Goal: Find specific page/section: Find specific page/section

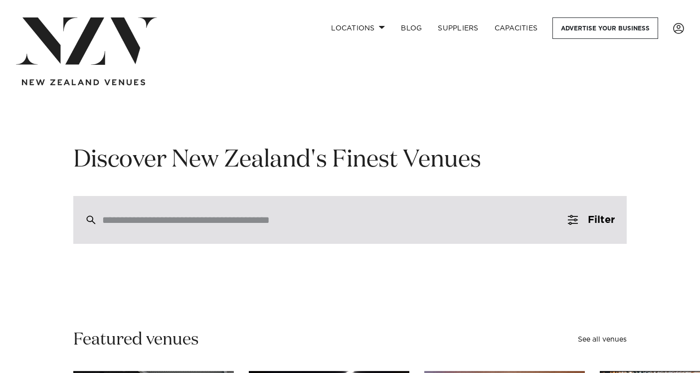
click at [369, 221] on input "search" at bounding box center [328, 219] width 453 height 11
type input "*"
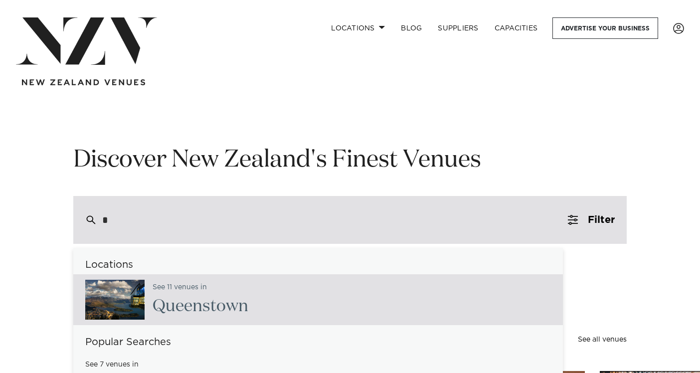
click at [362, 289] on div "See 11 venues in Q ueenstown" at bounding box center [317, 299] width 489 height 51
type input "**********"
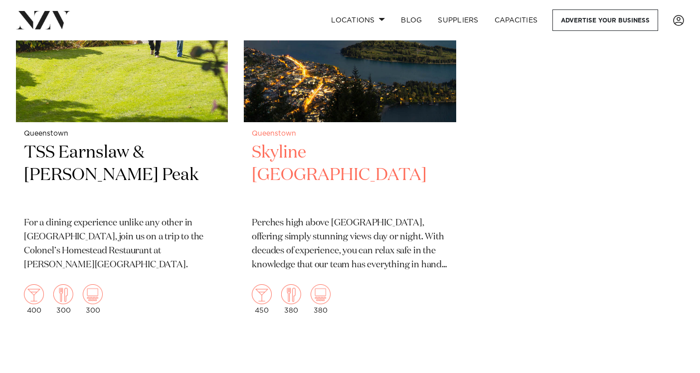
scroll to position [2108, 0]
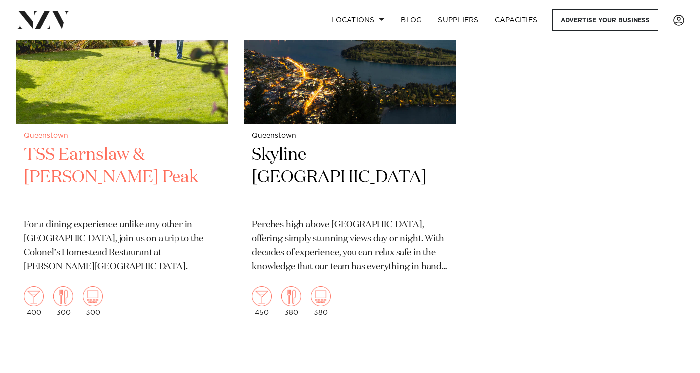
click at [54, 144] on h2 "TSS Earnslaw & Walter Peak" at bounding box center [122, 177] width 196 height 67
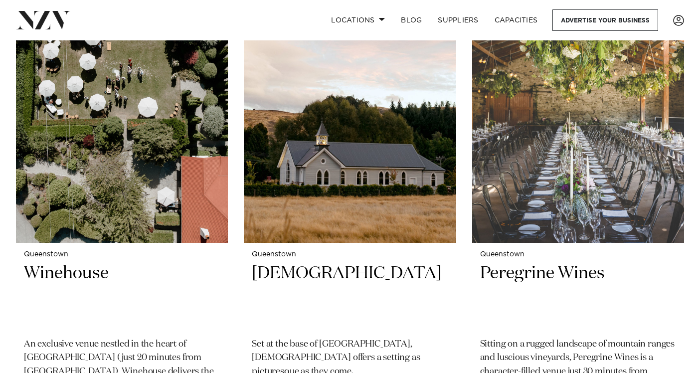
scroll to position [986, 0]
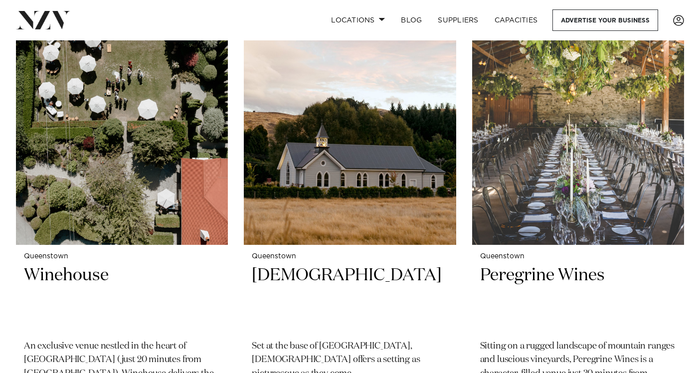
click at [314, 217] on img at bounding box center [350, 102] width 212 height 285
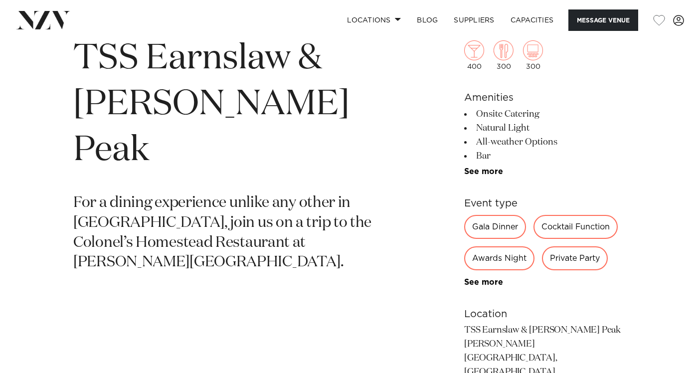
scroll to position [208, 0]
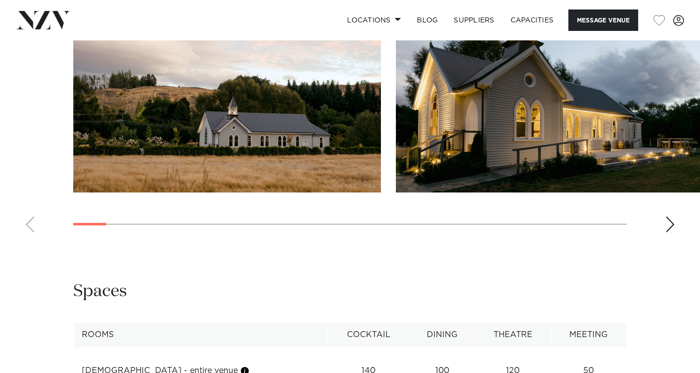
scroll to position [1054, 0]
